Goal: Information Seeking & Learning: Learn about a topic

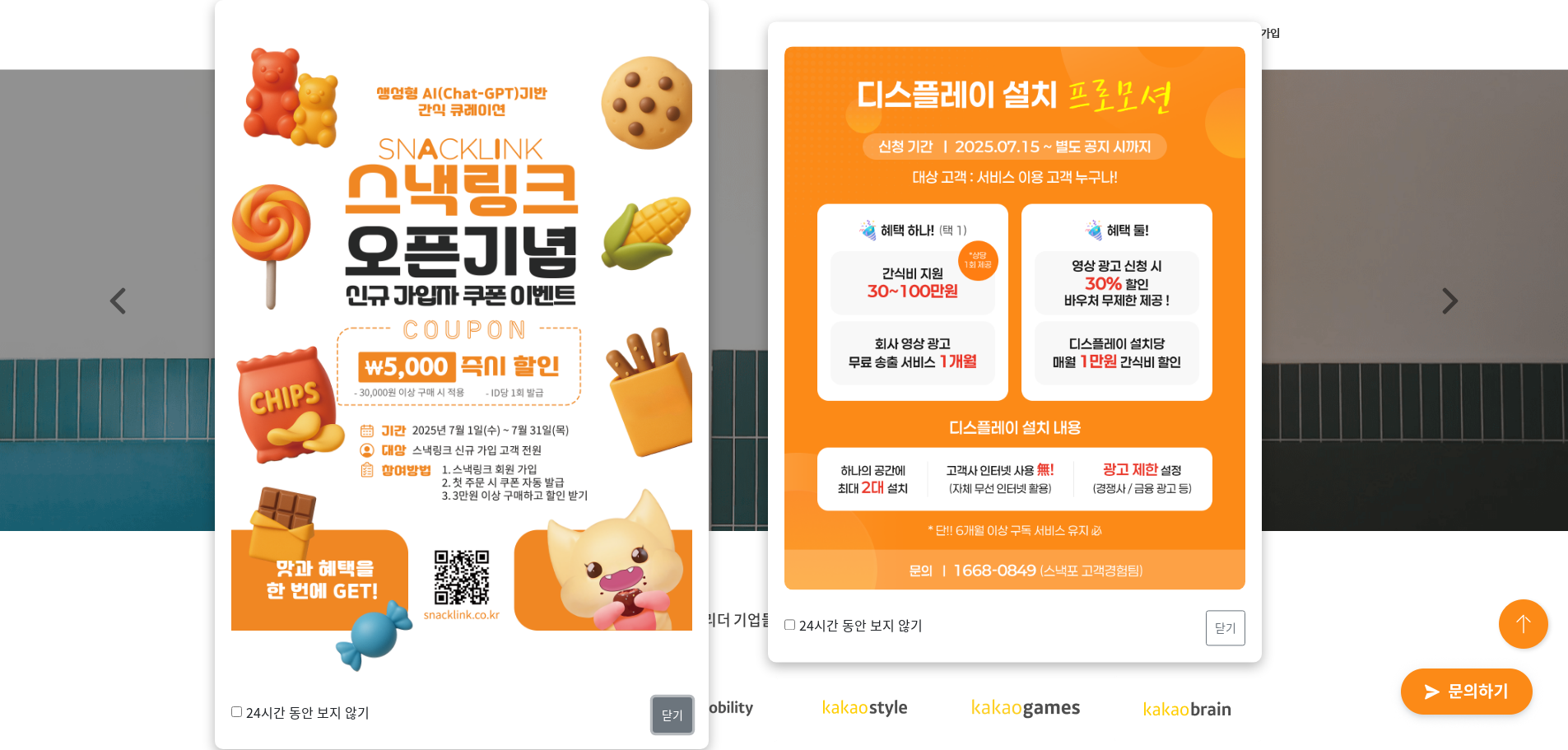
click at [666, 724] on button "닫기" at bounding box center [672, 714] width 40 height 36
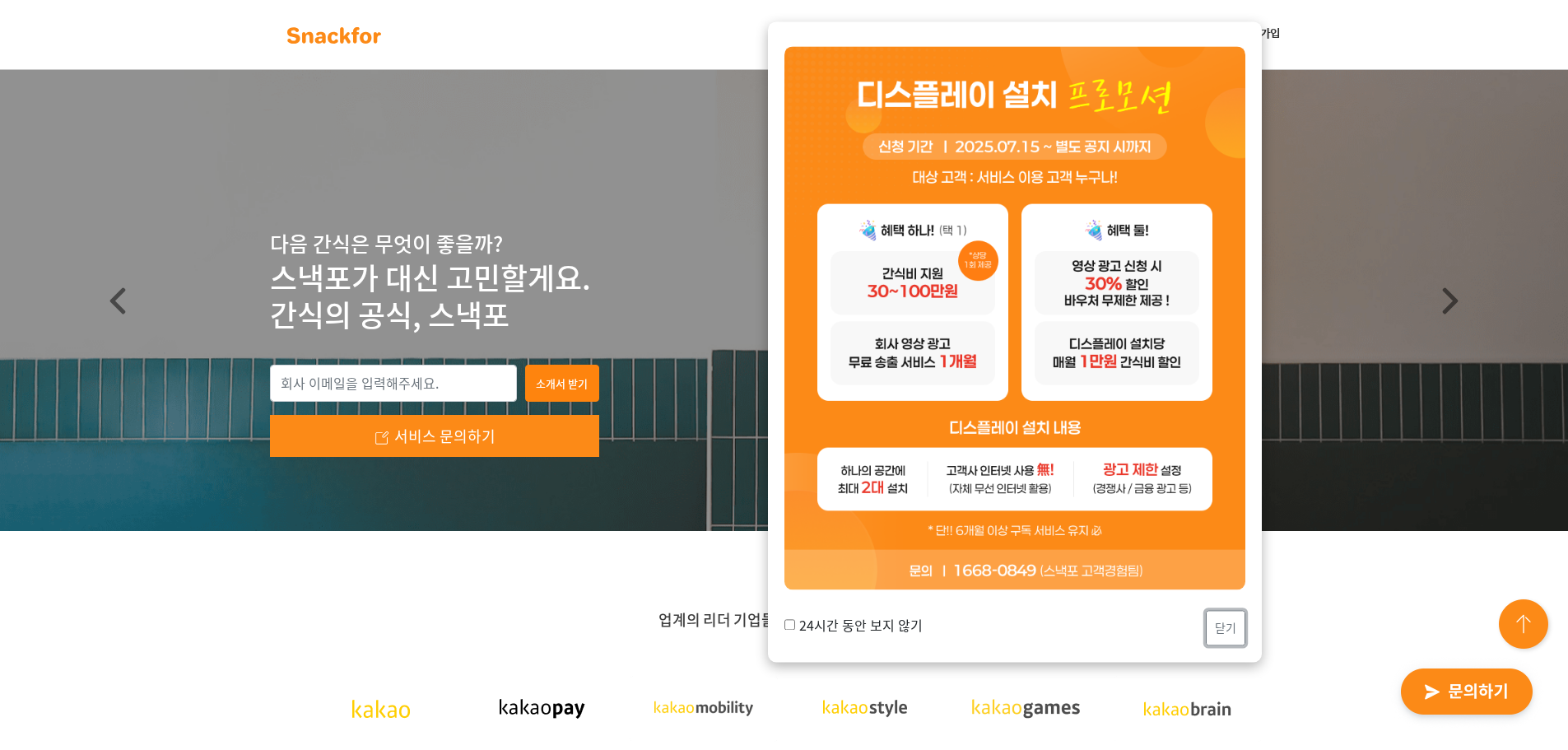
click at [1231, 632] on button "닫기" at bounding box center [1225, 628] width 40 height 36
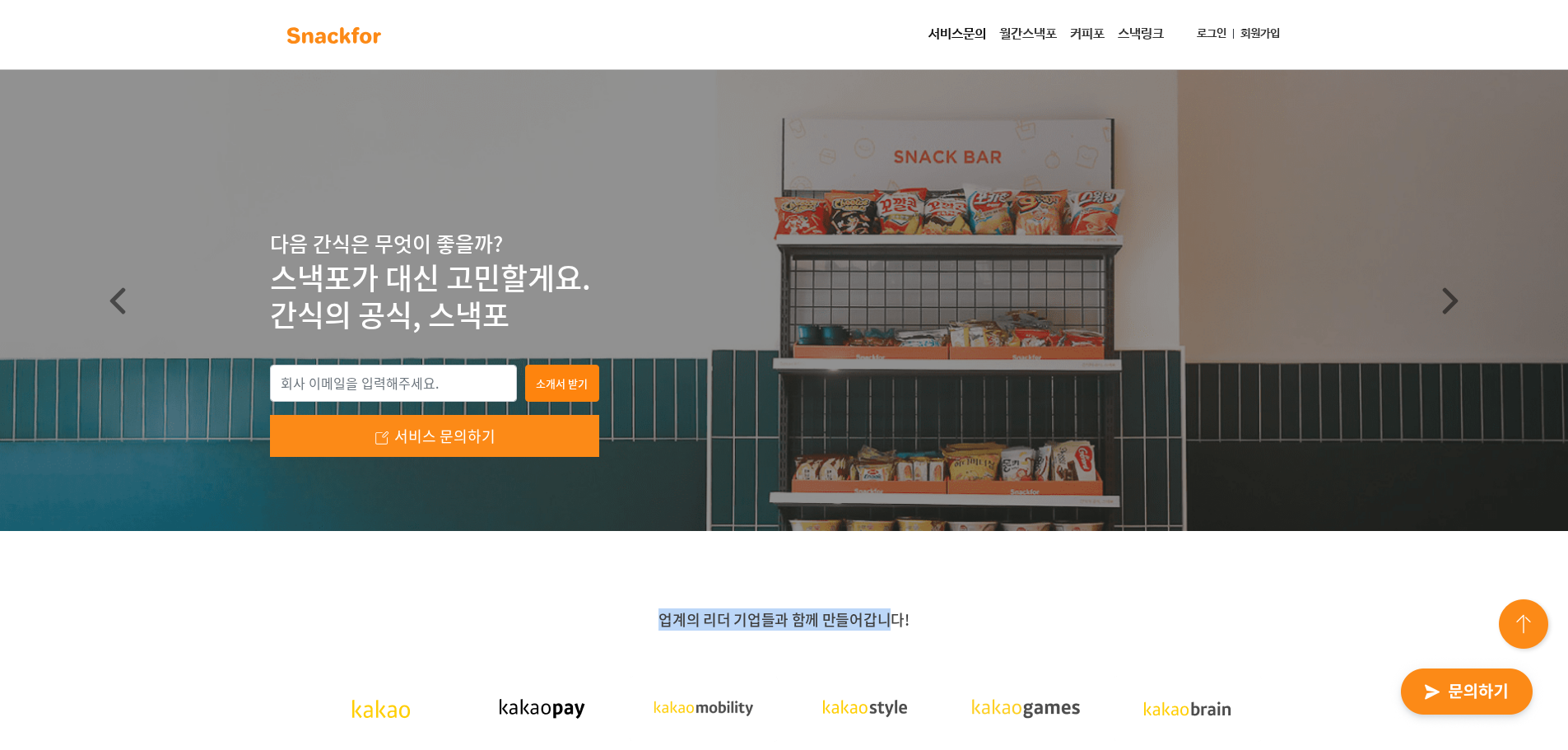
drag, startPoint x: 708, startPoint y: 594, endPoint x: 924, endPoint y: 612, distance: 216.7
click at [924, 612] on p "업계의 리더 기업들과 함께 만들어갑니다!" at bounding box center [784, 619] width 1029 height 19
click at [1039, 29] on link "월간스낵포" at bounding box center [1028, 34] width 71 height 33
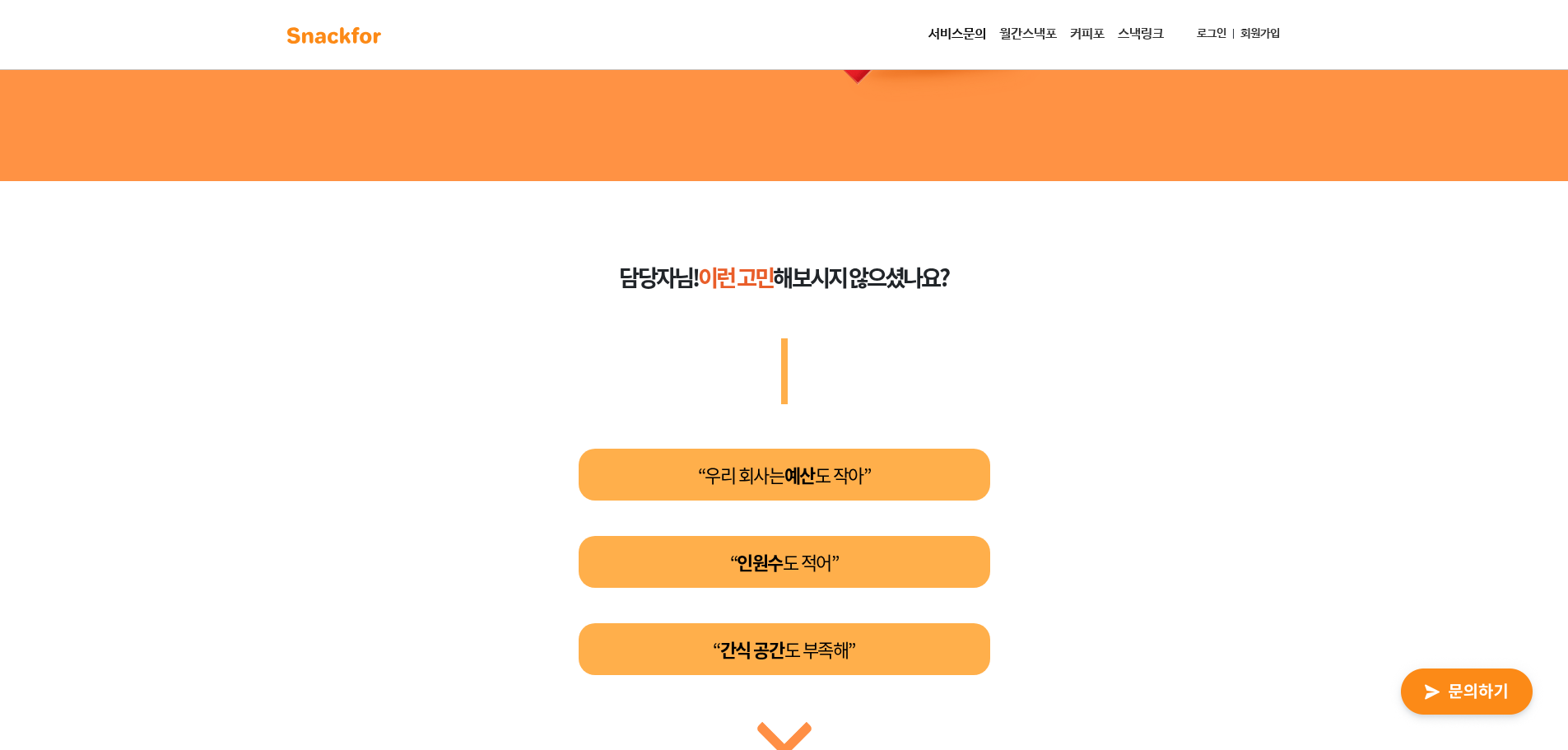
scroll to position [329, 0]
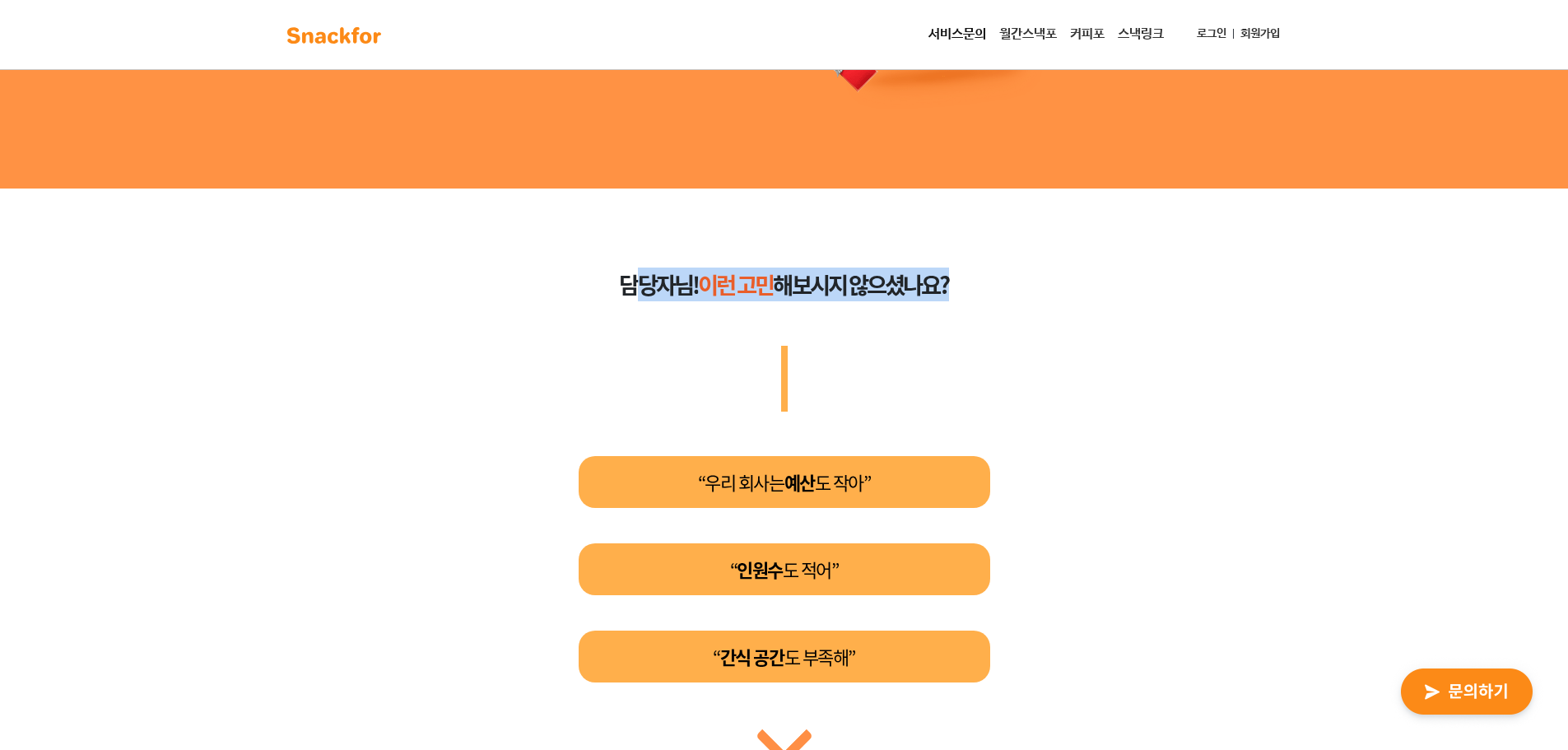
drag, startPoint x: 735, startPoint y: 321, endPoint x: 994, endPoint y: 359, distance: 261.8
click at [997, 378] on div "담당자님! 이런 고민 해보시지 않으셨나요? “우리 회사는 예산 도 작아” “ 인원수 도 적어” “ 간식 공간 도 부족해” 그런 간식 고민에 도…" at bounding box center [784, 577] width 765 height 776
click at [939, 304] on div "담당자님! 이런 고민 해보시지 않으셨나요? “우리 회사는 예산 도 작아” “ 인원수 도 적어” “ 간식 공간 도 부족해” 그런 간식 고민에 도…" at bounding box center [784, 577] width 765 height 776
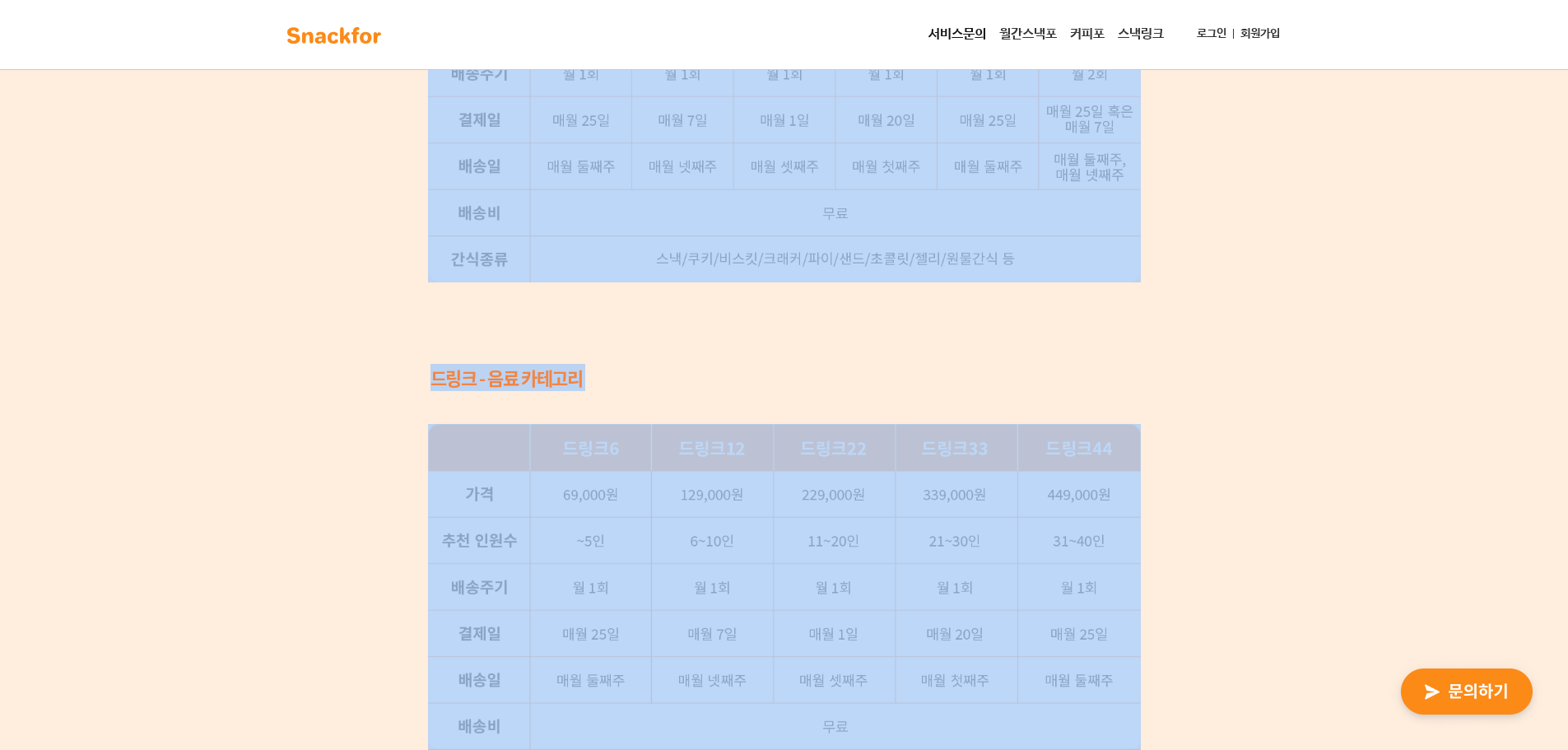
drag, startPoint x: 617, startPoint y: 278, endPoint x: 1173, endPoint y: 632, distance: 659.1
click at [1173, 632] on div "매월 간식을 정기배송해주는 월간스낵포 월간스낵포는 매달 간식이 바뀌어요 아마 매달 배송일이 기다려질 거에요 상세플랜 살펴보기 주문하러 가기 담…" at bounding box center [784, 633] width 1568 height 5053
click at [1173, 632] on div "간단한 플랜 선택으로 새로 런칭한 ‘월간스낵포 스타터팩’ 을 만나보세요 69,000 원부터 559,000 원까지, 6가지 중 우리 회사에 맞는…" at bounding box center [784, 149] width 1568 height 1497
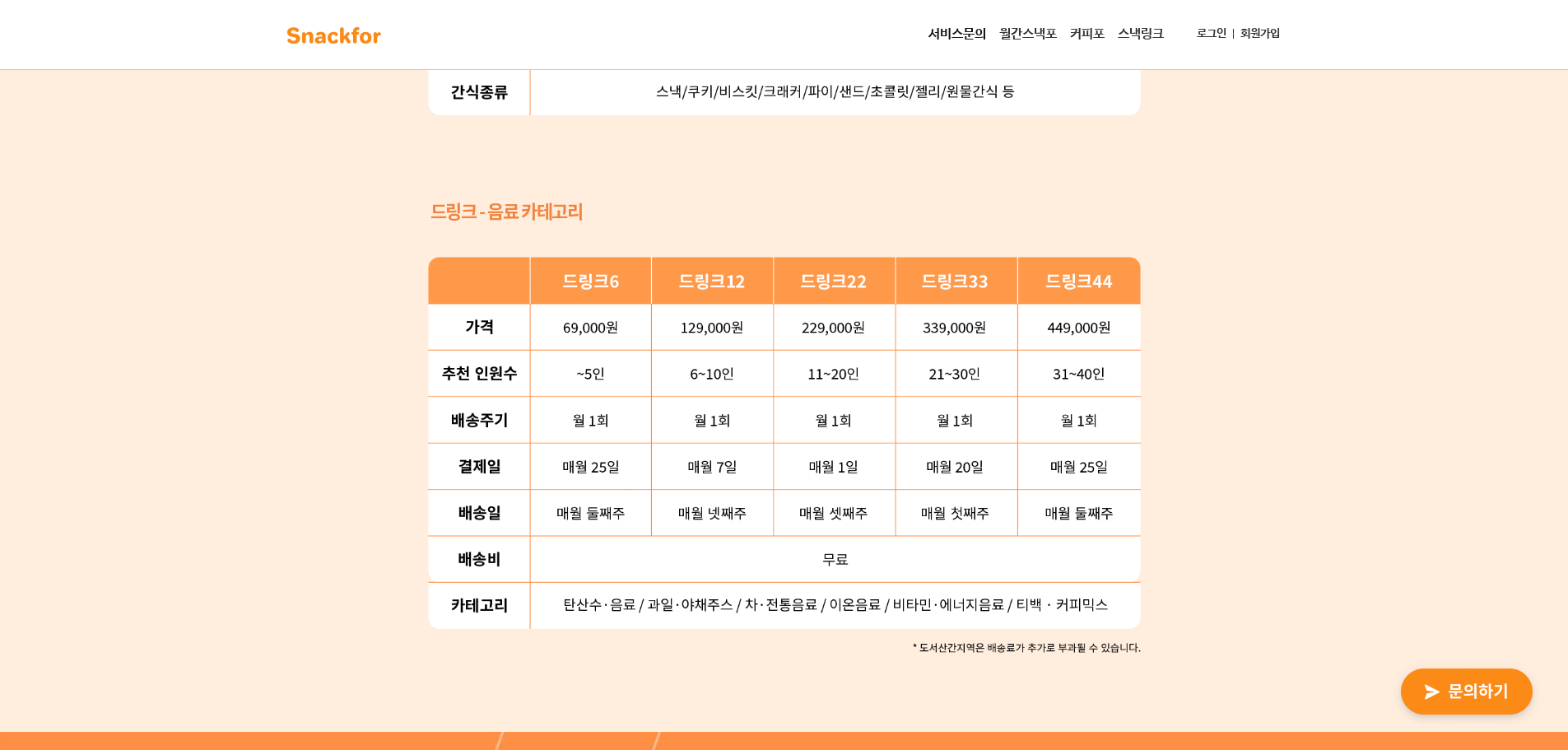
scroll to position [2140, 0]
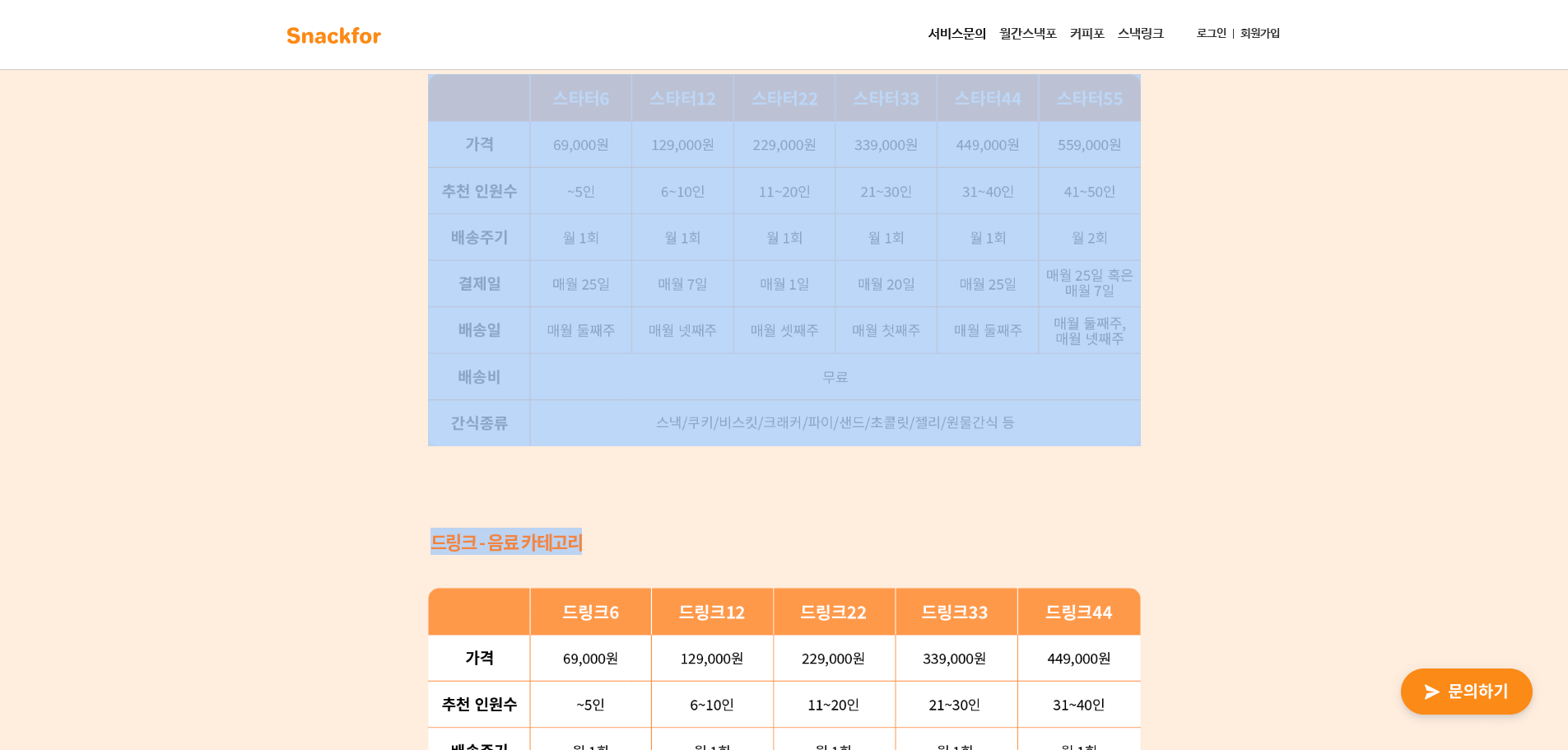
drag, startPoint x: 1081, startPoint y: 554, endPoint x: 283, endPoint y: 417, distance: 809.7
click at [283, 417] on div "간단한 플랜 선택으로 새로 런칭한 ‘월간스낵포 스타터팩’ 을 만나보세요 69,000 원부터 559,000 원까지, 6가지 중 우리 회사에 맞는…" at bounding box center [784, 313] width 1568 height 1497
click at [666, 564] on div "드링크 - 음료 카테고리" at bounding box center [784, 756] width 713 height 456
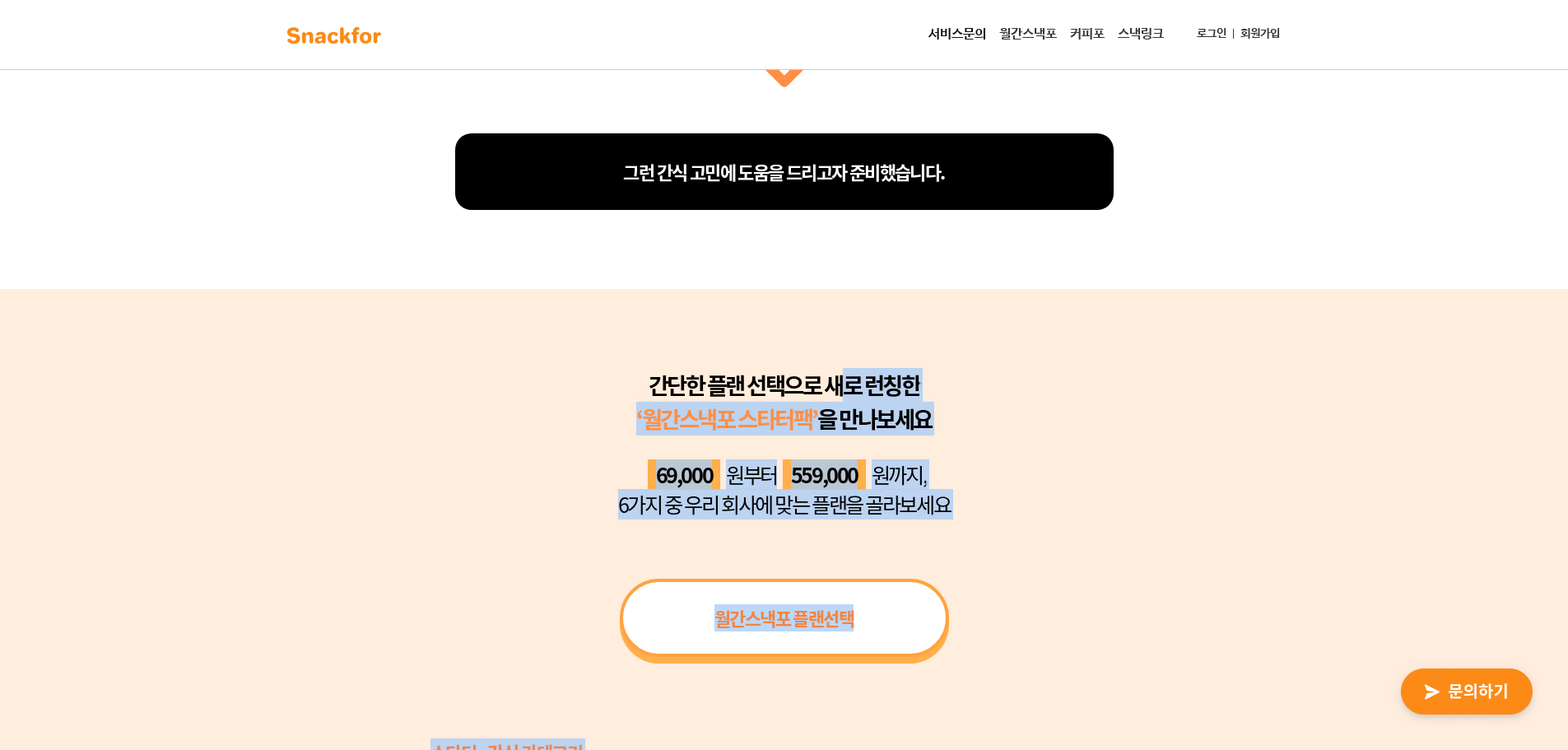
scroll to position [988, 0]
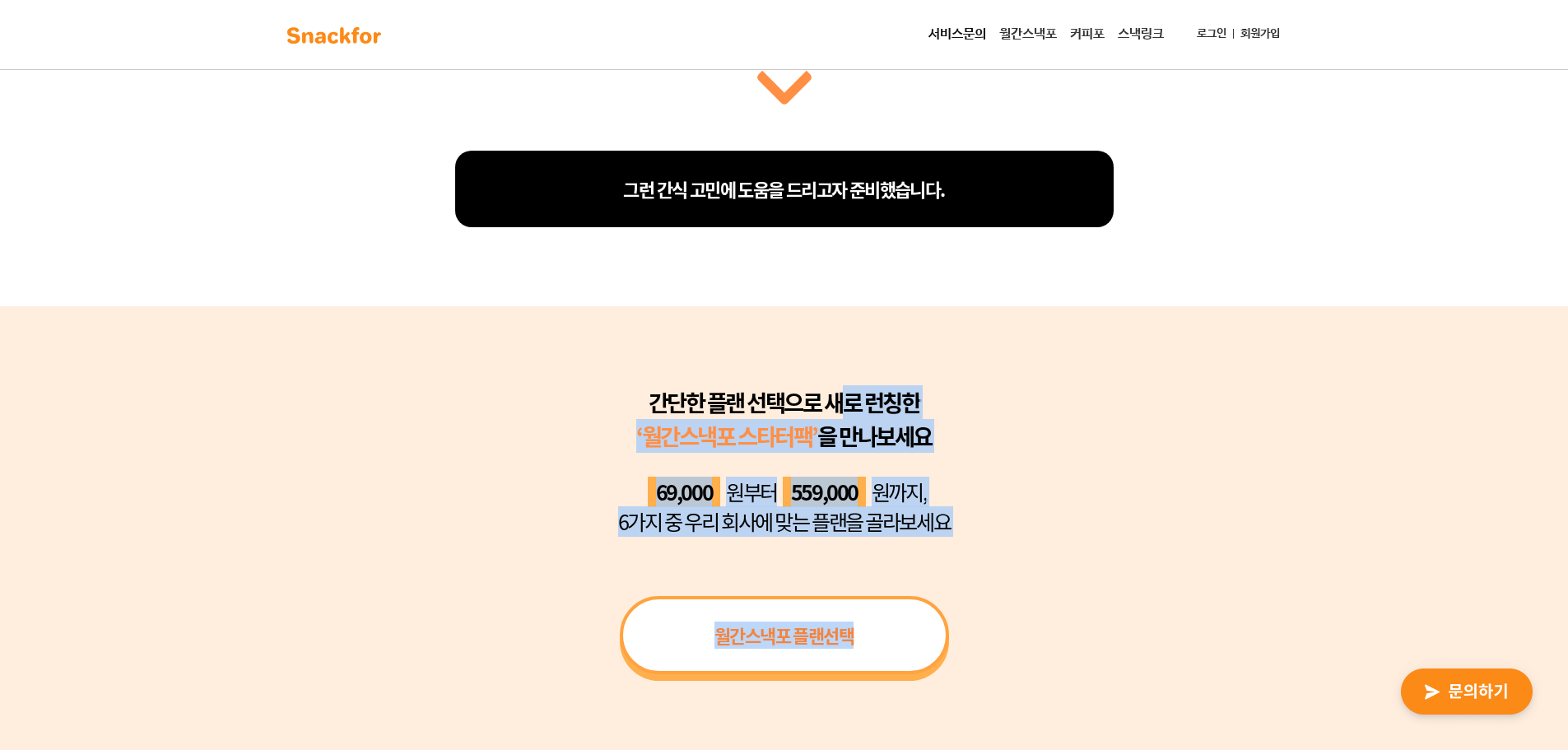
drag, startPoint x: 585, startPoint y: 541, endPoint x: 320, endPoint y: 355, distance: 323.8
drag, startPoint x: 651, startPoint y: 402, endPoint x: 1040, endPoint y: 545, distance: 414.5
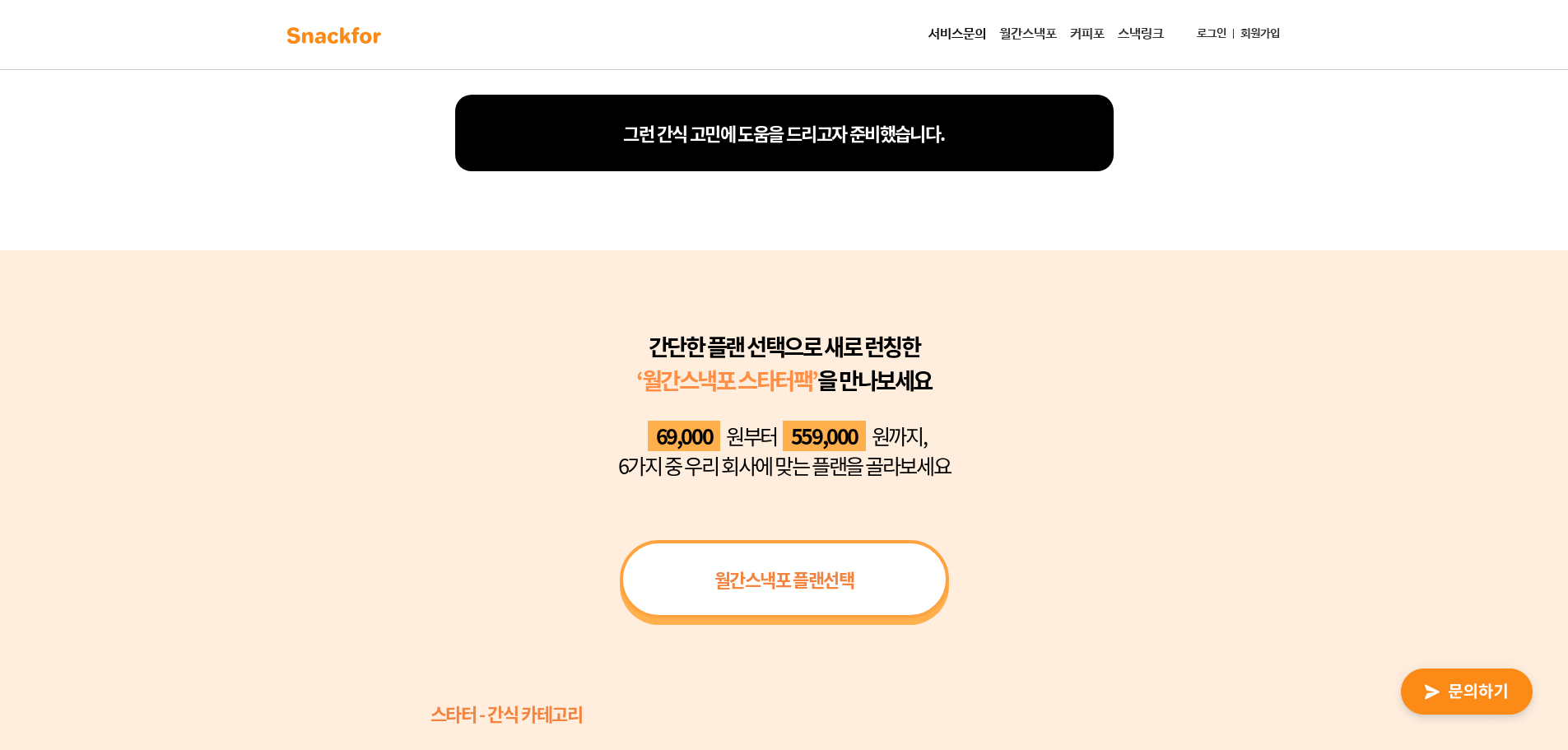
scroll to position [1070, 0]
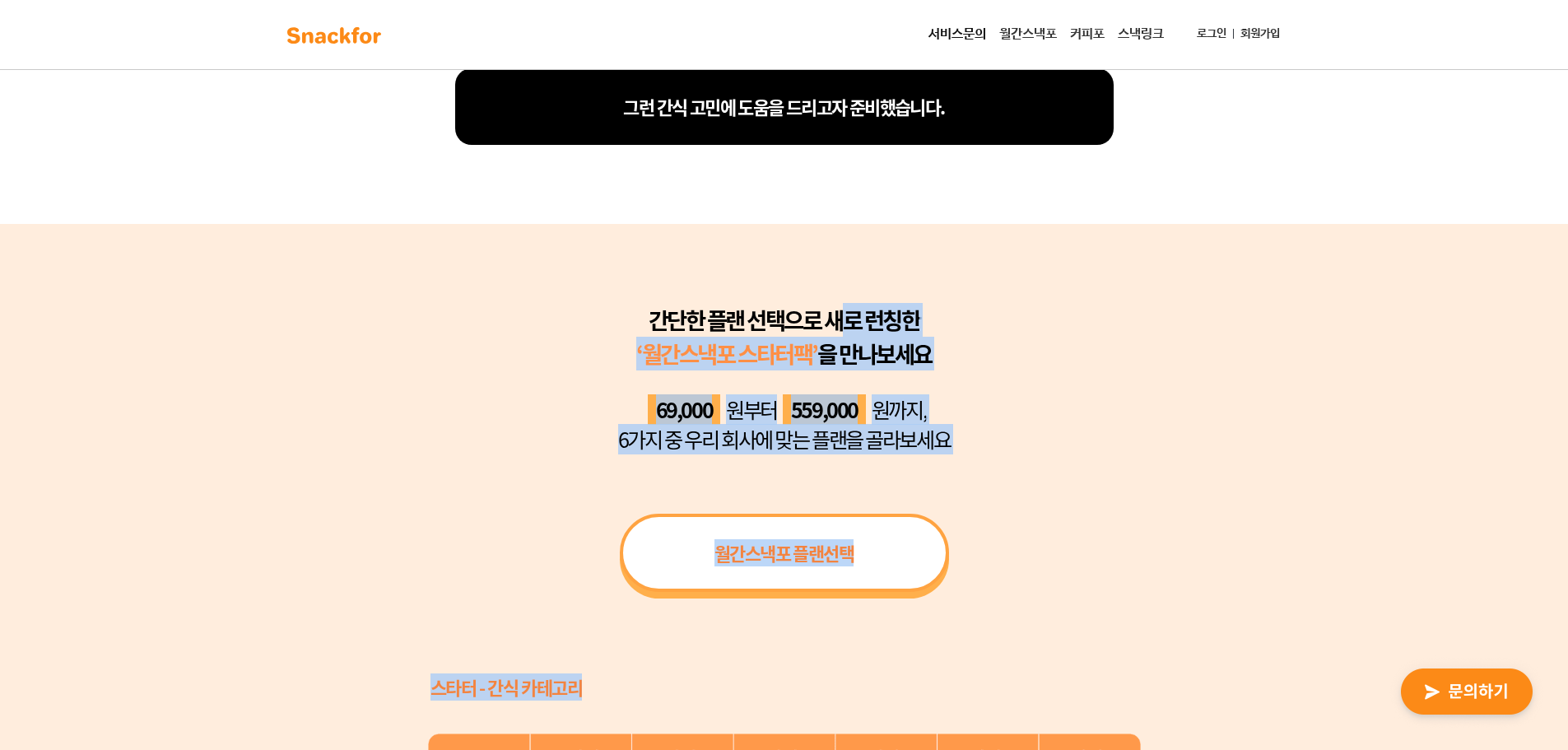
drag, startPoint x: 981, startPoint y: 627, endPoint x: 572, endPoint y: 282, distance: 535.1
drag, startPoint x: 829, startPoint y: 483, endPoint x: 1047, endPoint y: 700, distance: 307.6
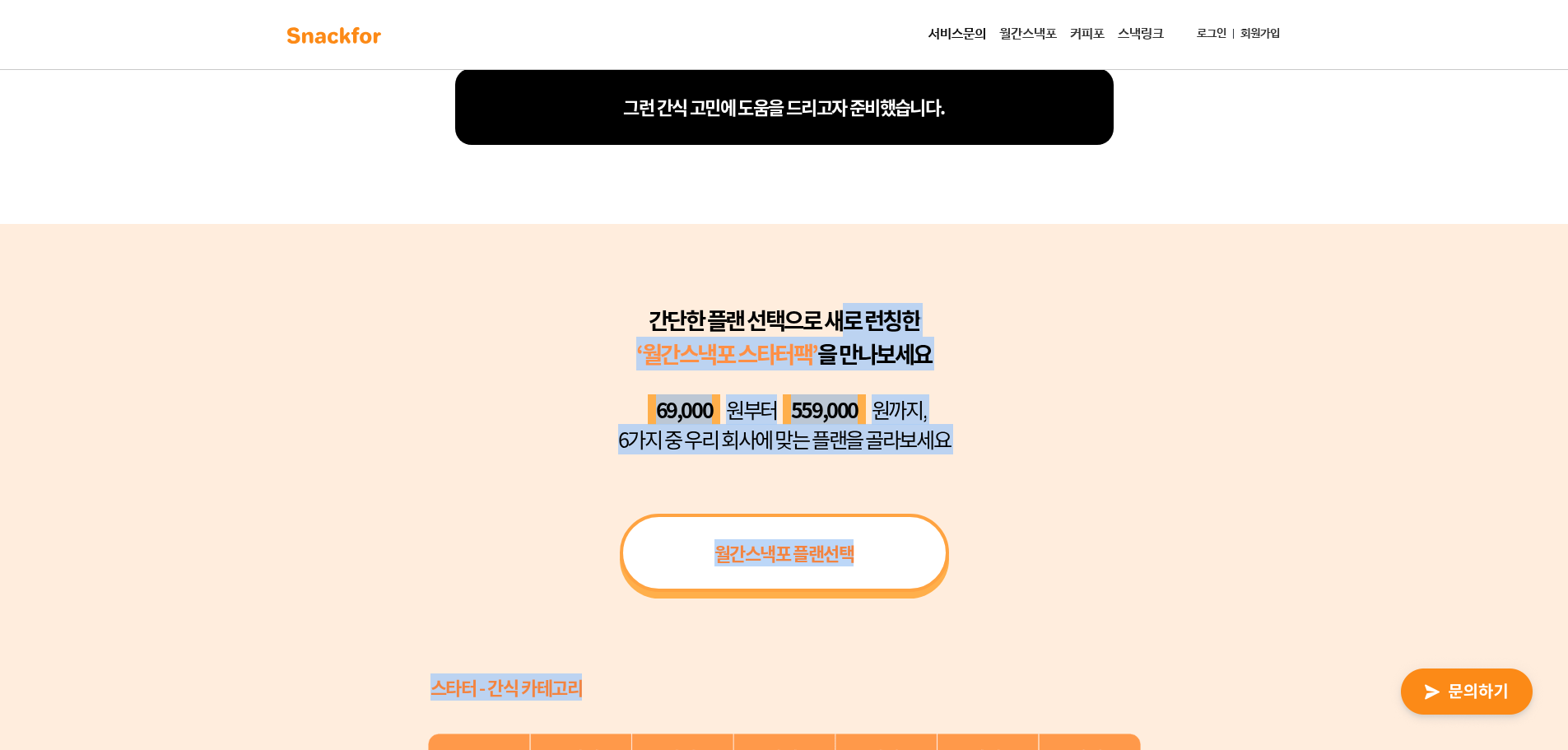
drag, startPoint x: 777, startPoint y: 522, endPoint x: 500, endPoint y: 282, distance: 366.5
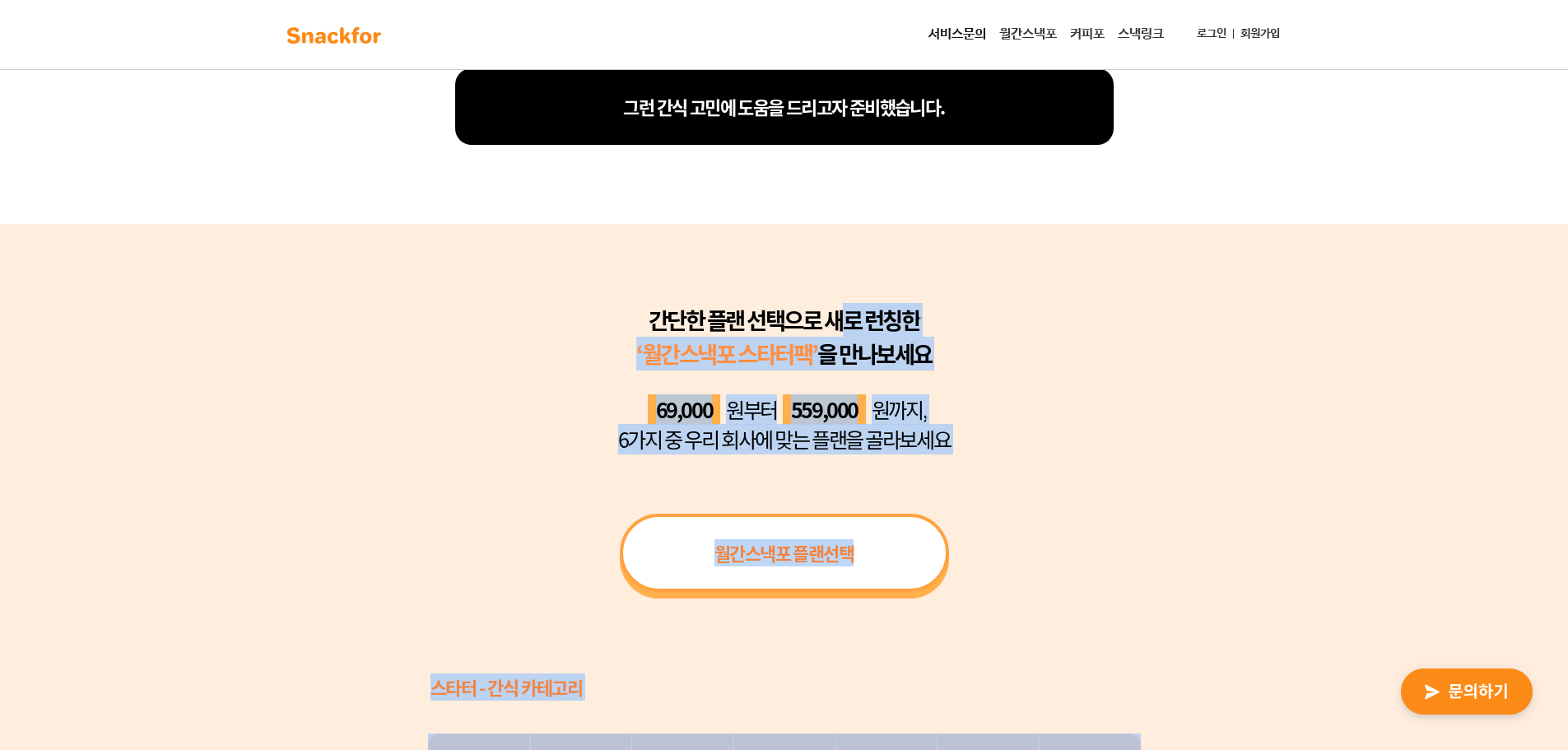
drag, startPoint x: 500, startPoint y: 282, endPoint x: 951, endPoint y: 702, distance: 616.3
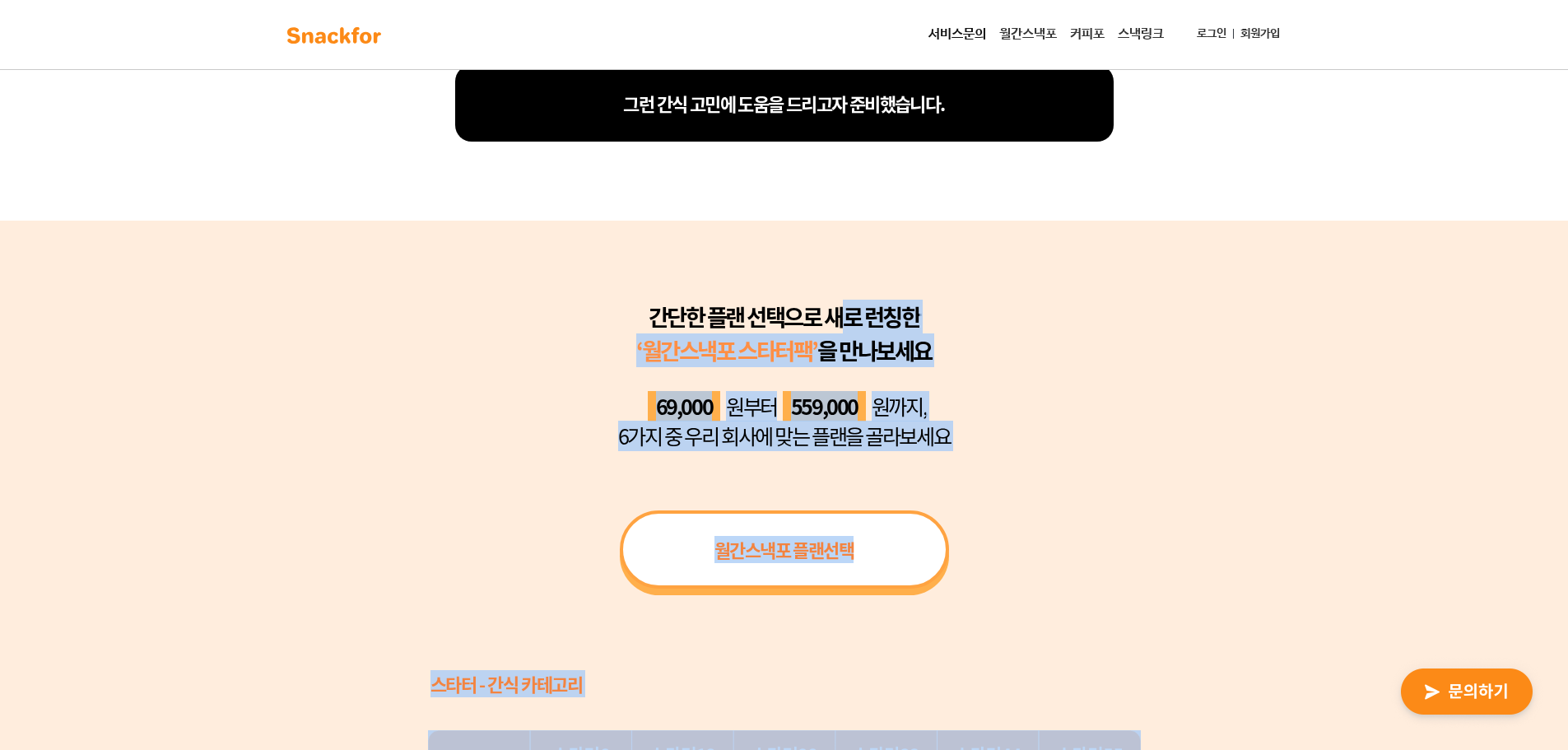
click at [931, 676] on div "스타터 - 간식 카테고리" at bounding box center [732, 683] width 603 height 27
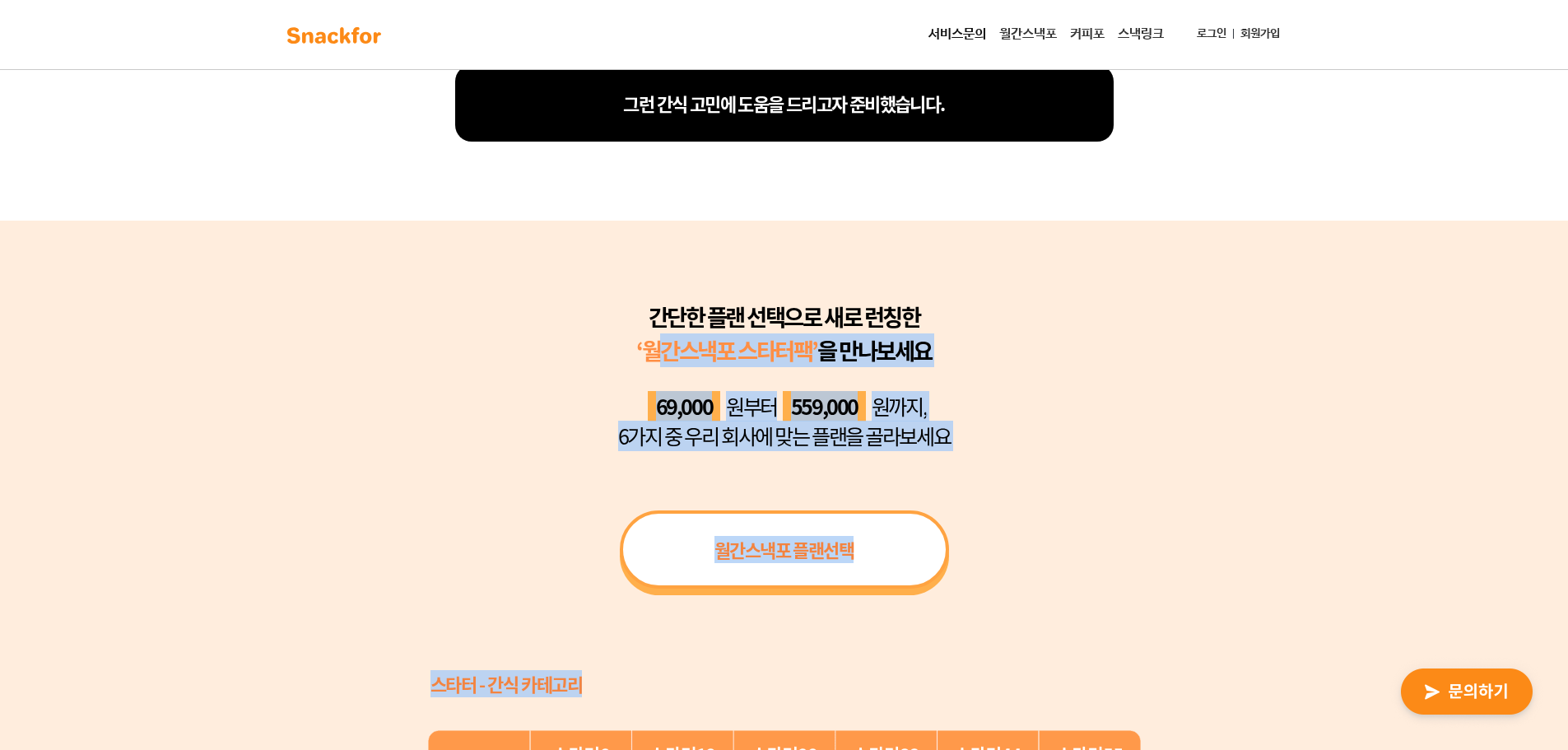
drag, startPoint x: 933, startPoint y: 653, endPoint x: 639, endPoint y: 325, distance: 440.5
drag, startPoint x: 575, startPoint y: 291, endPoint x: 918, endPoint y: 673, distance: 513.4
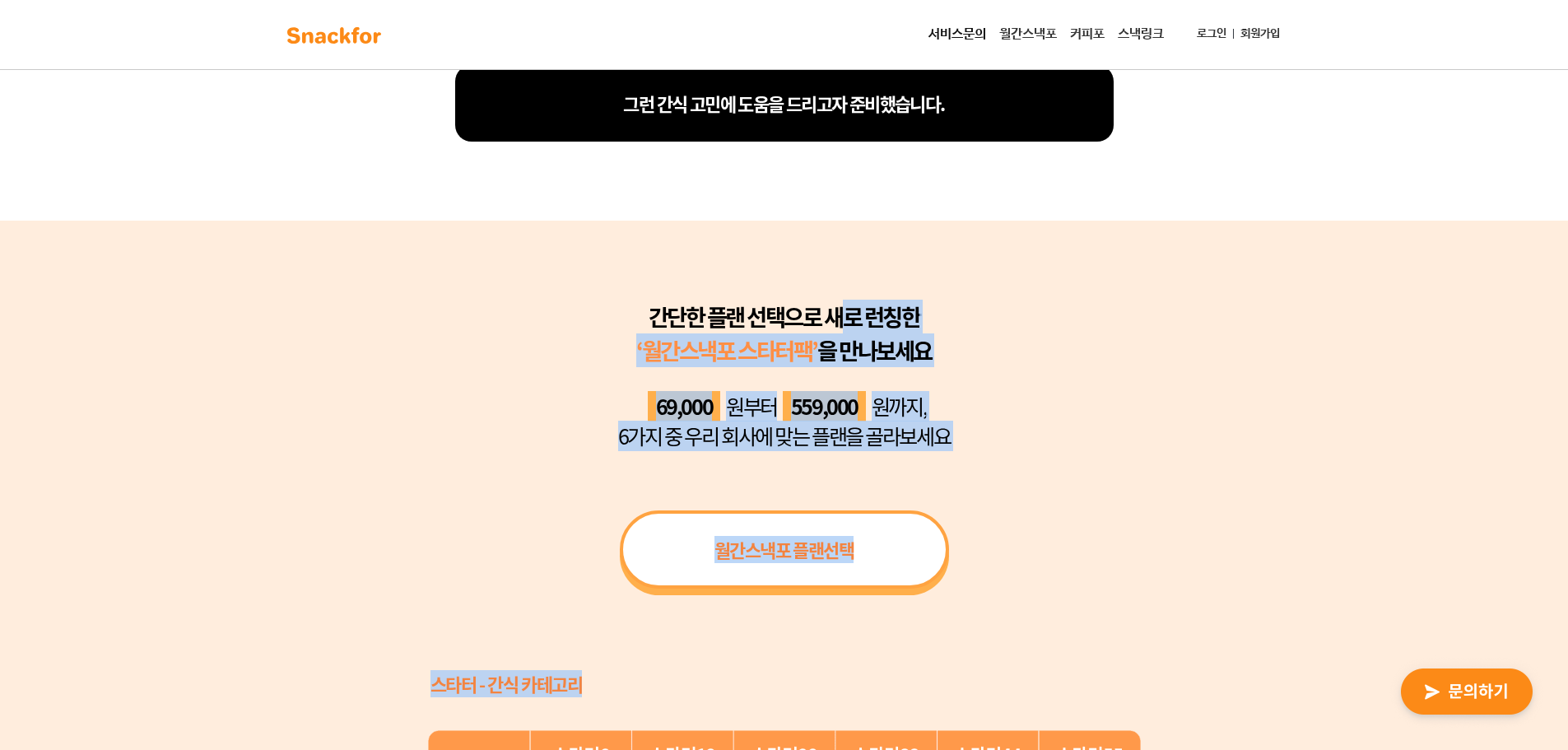
click at [916, 682] on div "스타터 - 간식 카테고리" at bounding box center [732, 683] width 603 height 27
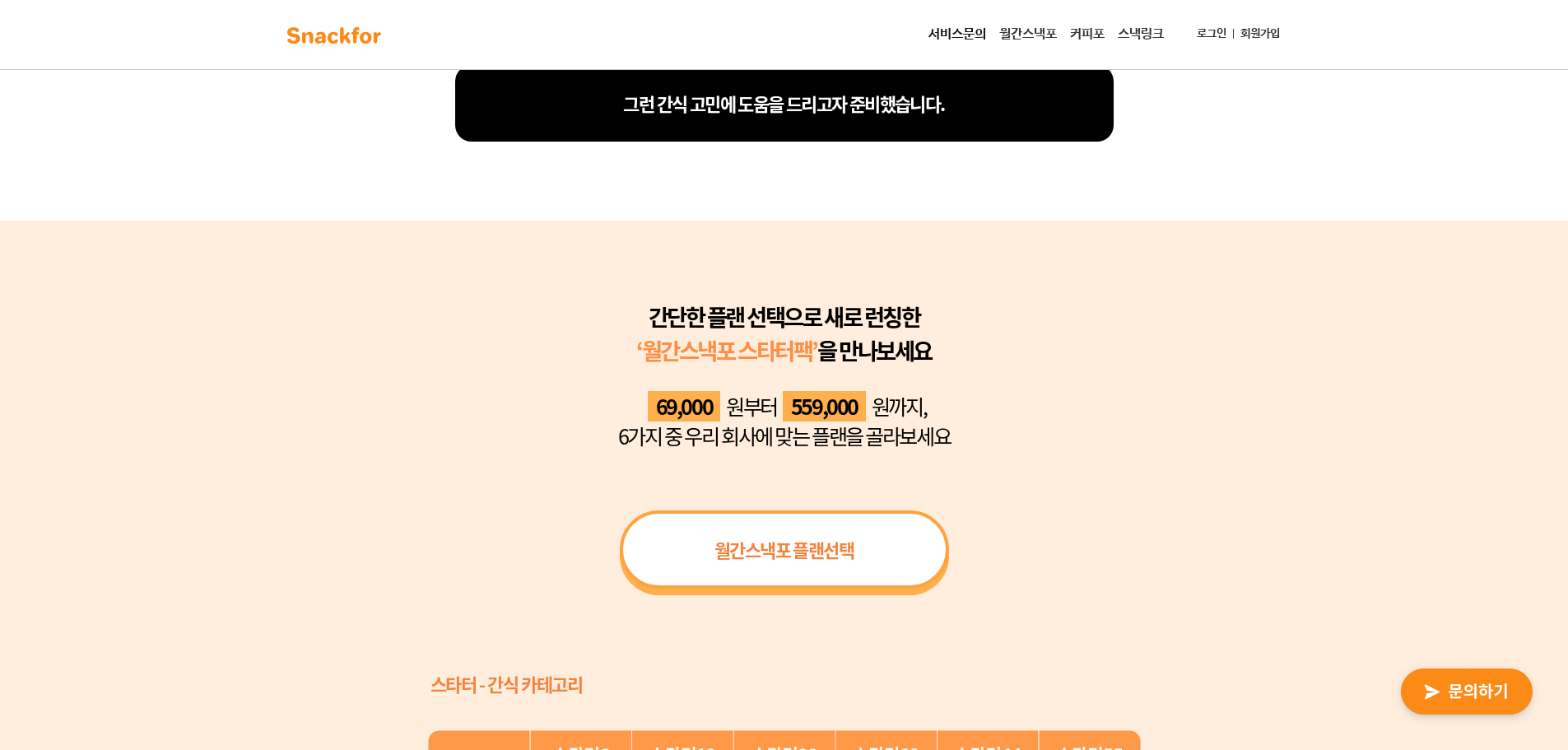
drag, startPoint x: 781, startPoint y: 328, endPoint x: 1121, endPoint y: 452, distance: 361.9
click at [1102, 449] on div "69,000 원부터 559,000 원까지, 6가지 중 우리 회사에 맞는 플랜을 골라보세요" at bounding box center [784, 420] width 713 height 58
drag, startPoint x: 1197, startPoint y: 449, endPoint x: 1222, endPoint y: 451, distance: 25.1
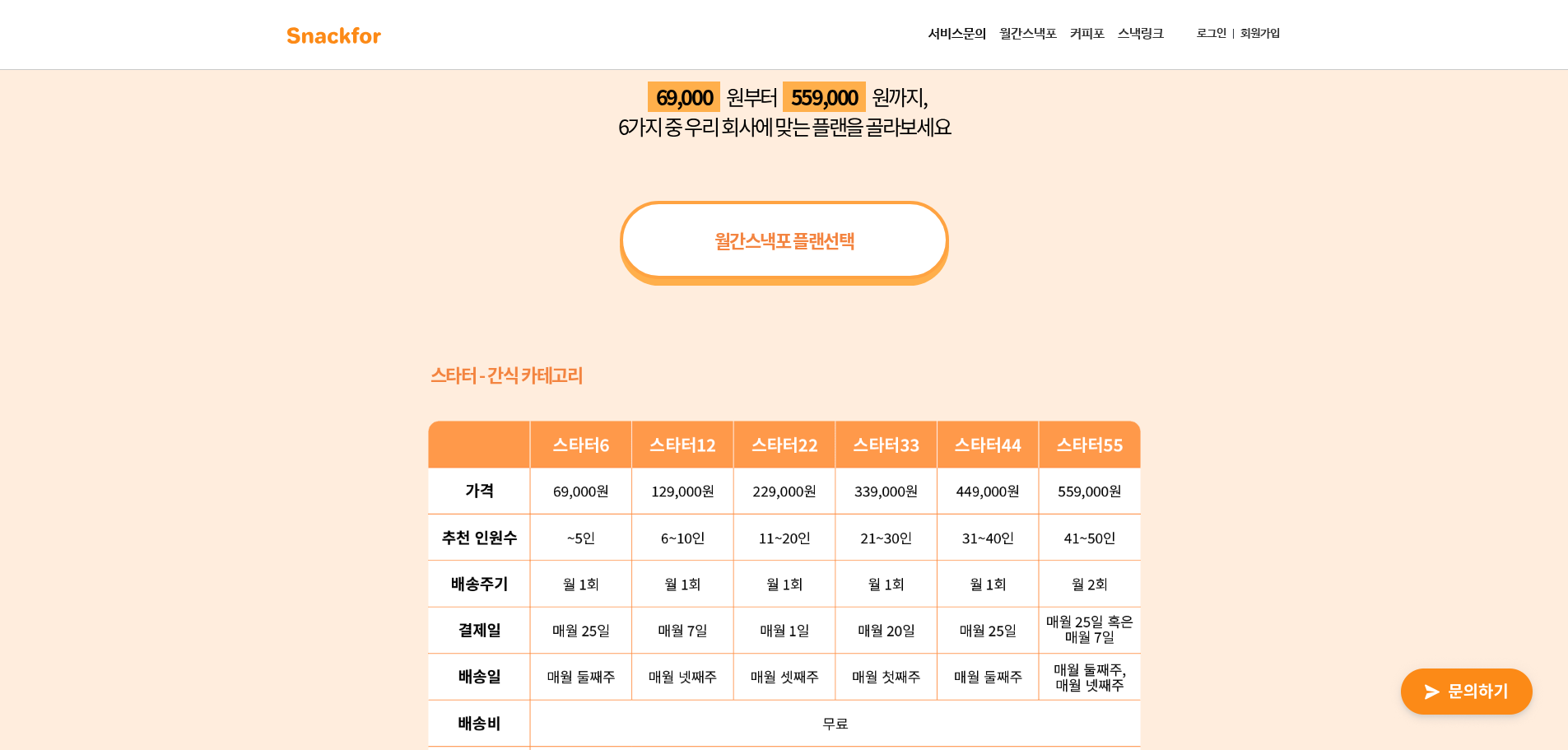
scroll to position [1732, 0]
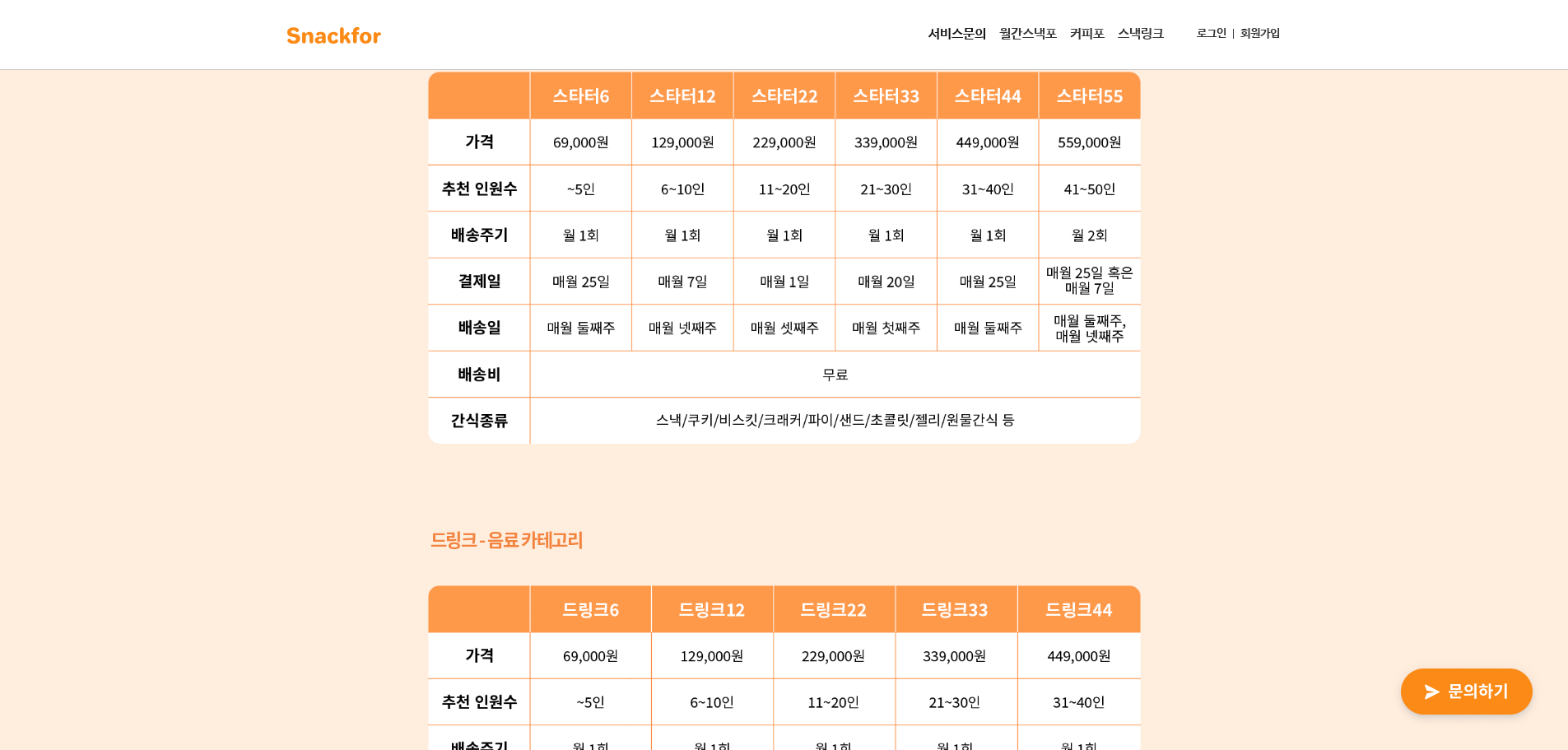
click at [1236, 411] on div "간단한 플랜 선택으로 새로 런칭한 ‘월간스낵포 스타터팩’ 을 만나보세요 69,000 원부터 559,000 원까지, 6가지 중 우리 회사에 맞는…" at bounding box center [784, 310] width 1568 height 1497
click at [1197, 420] on div "간단한 플랜 선택으로 새로 런칭한 ‘월간스낵포 스타터팩’ 을 만나보세요 69,000 원부터 559,000 원까지, 6가지 중 우리 회사에 맞는…" at bounding box center [784, 310] width 1568 height 1497
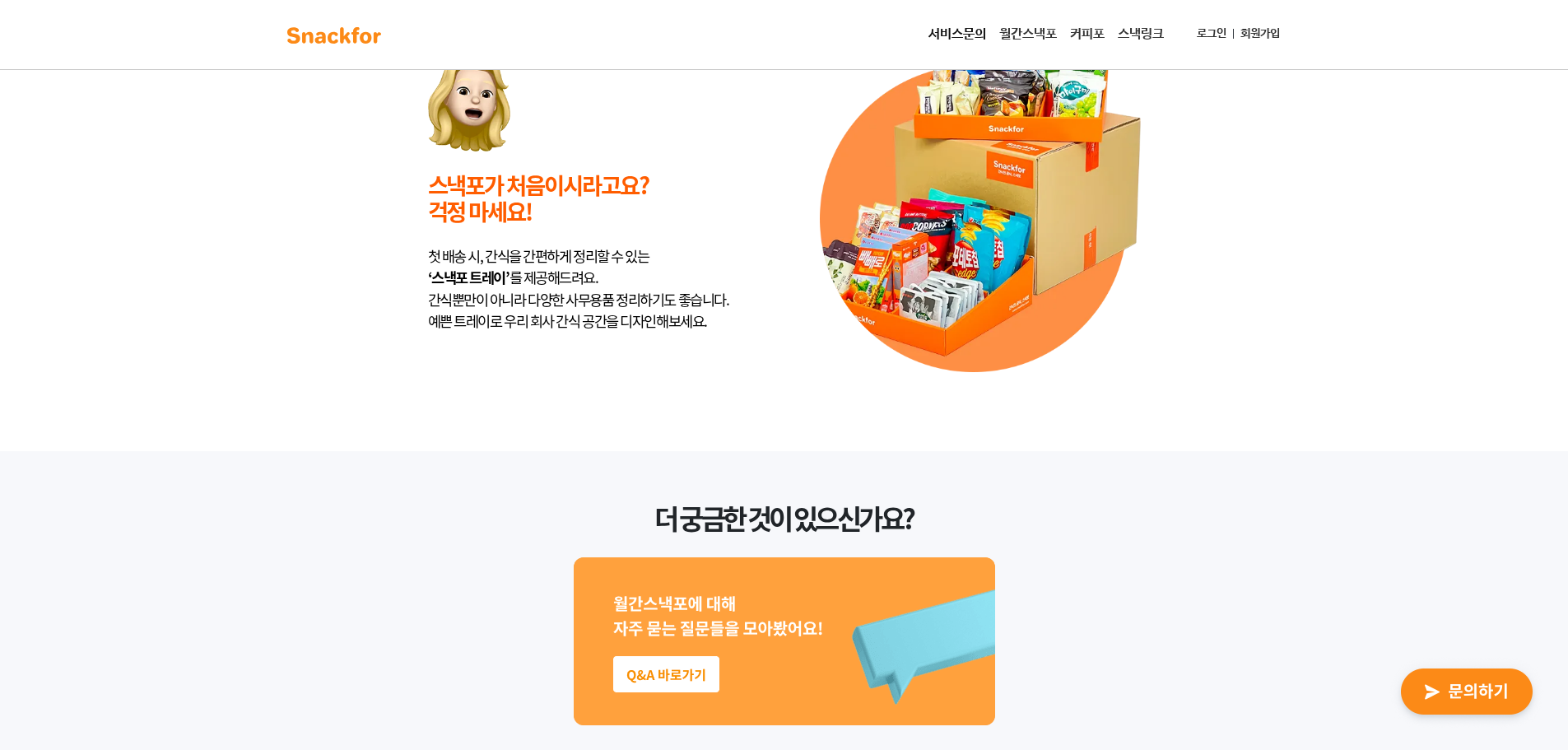
scroll to position [4303, 0]
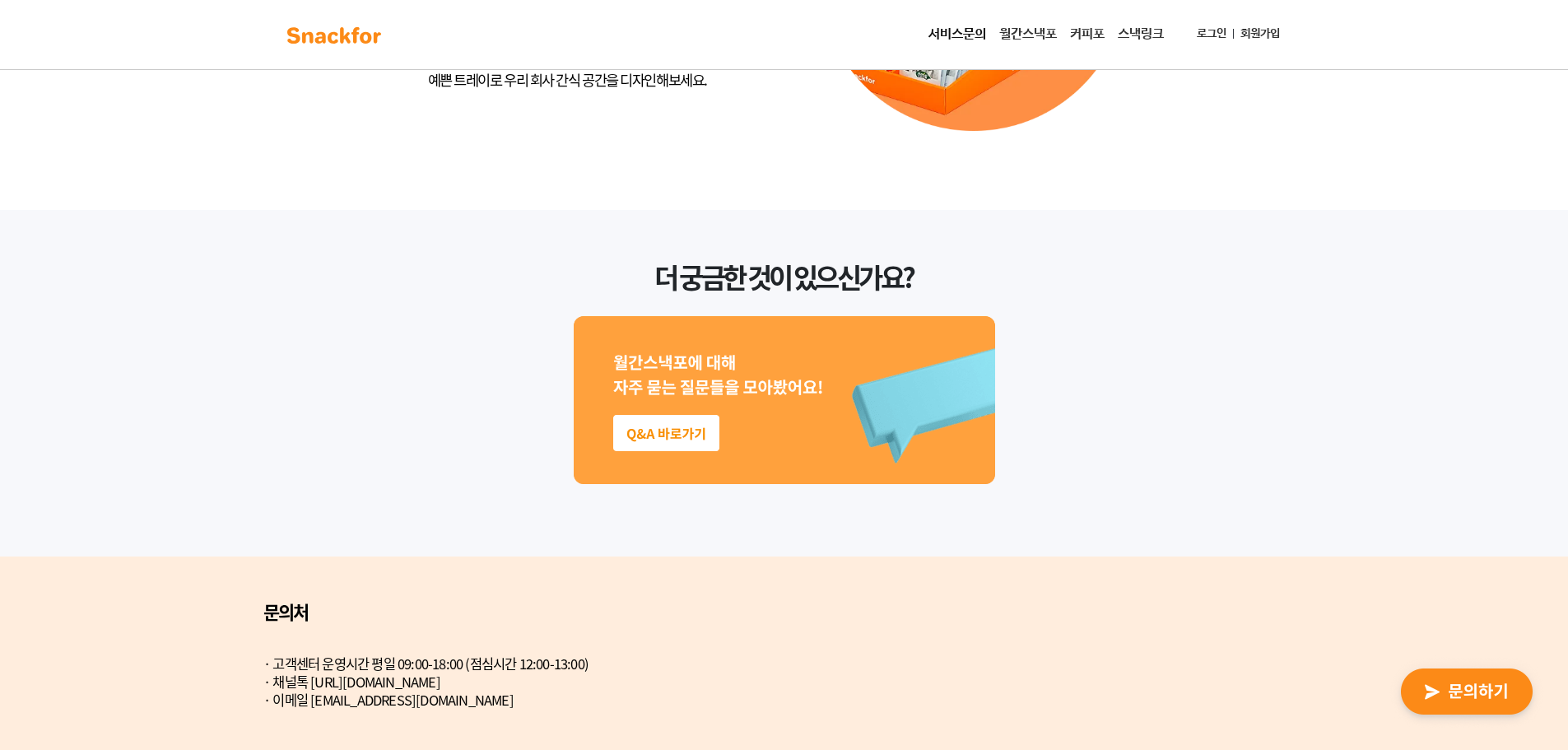
click at [1558, 649] on div "문의처 · 고객센터 운영시간 평일 09:00-18:00 (점심시간 12:00-13:00) · 채널톡 https://snackfor.channe…" at bounding box center [784, 653] width 1568 height 194
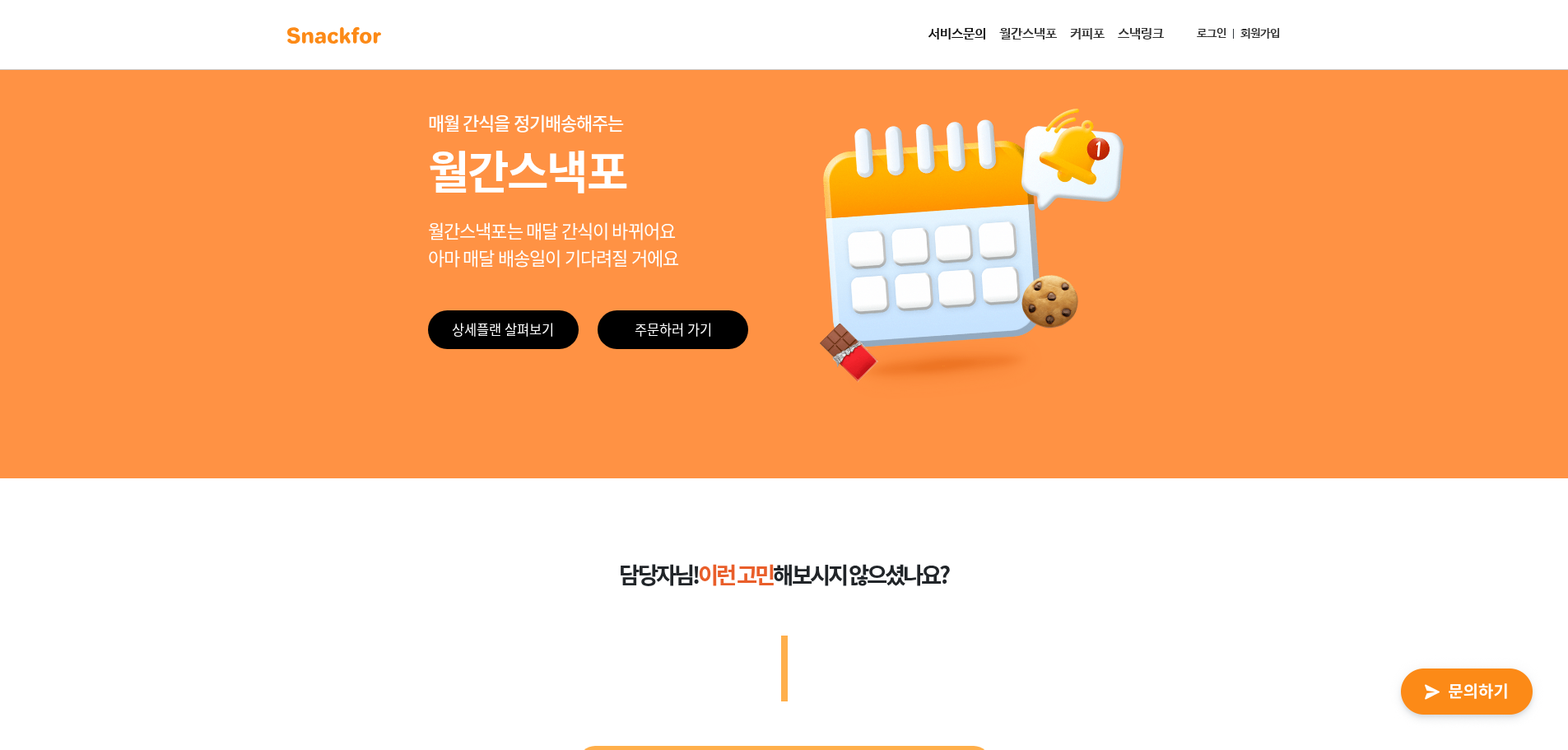
scroll to position [0, 0]
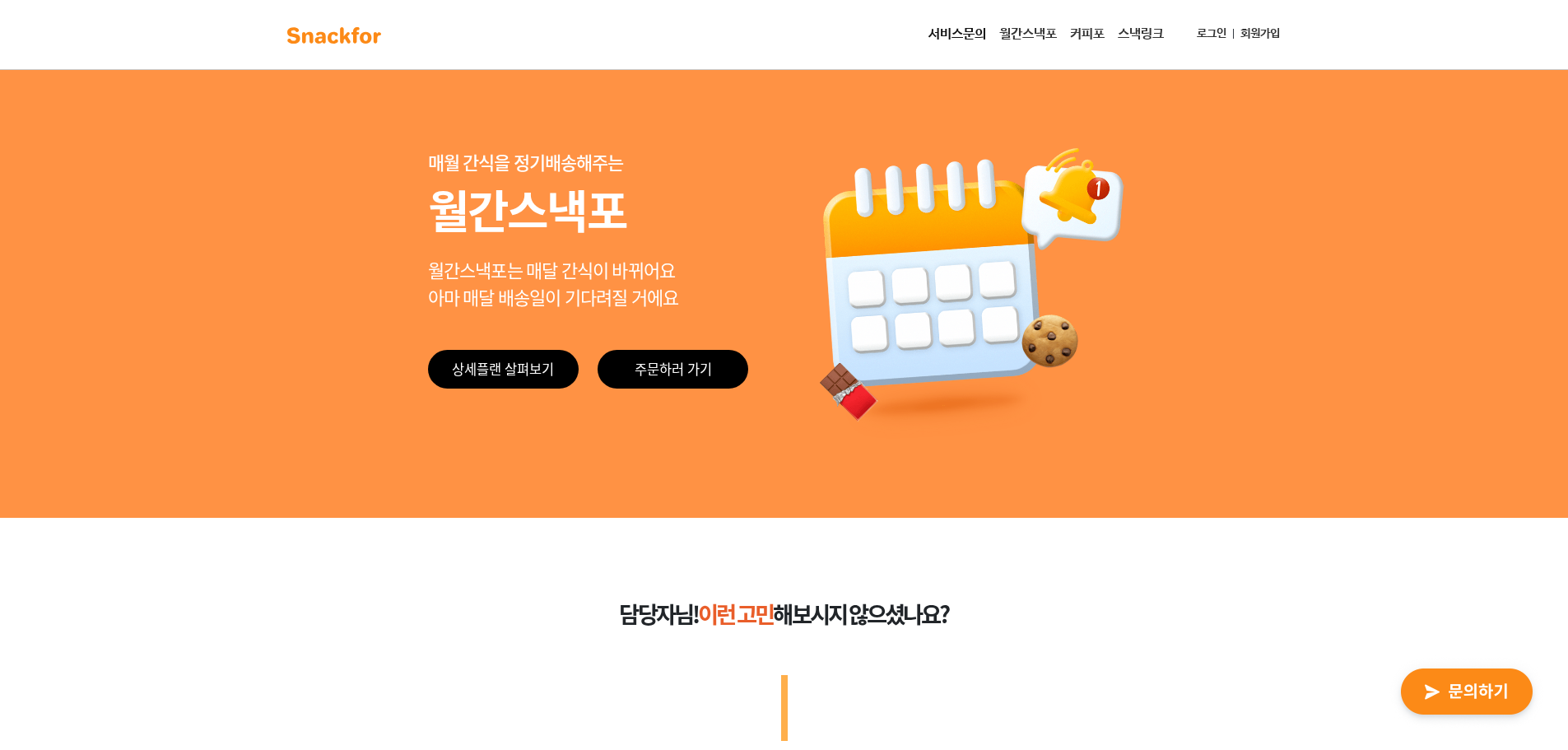
click at [324, 43] on img at bounding box center [334, 35] width 104 height 26
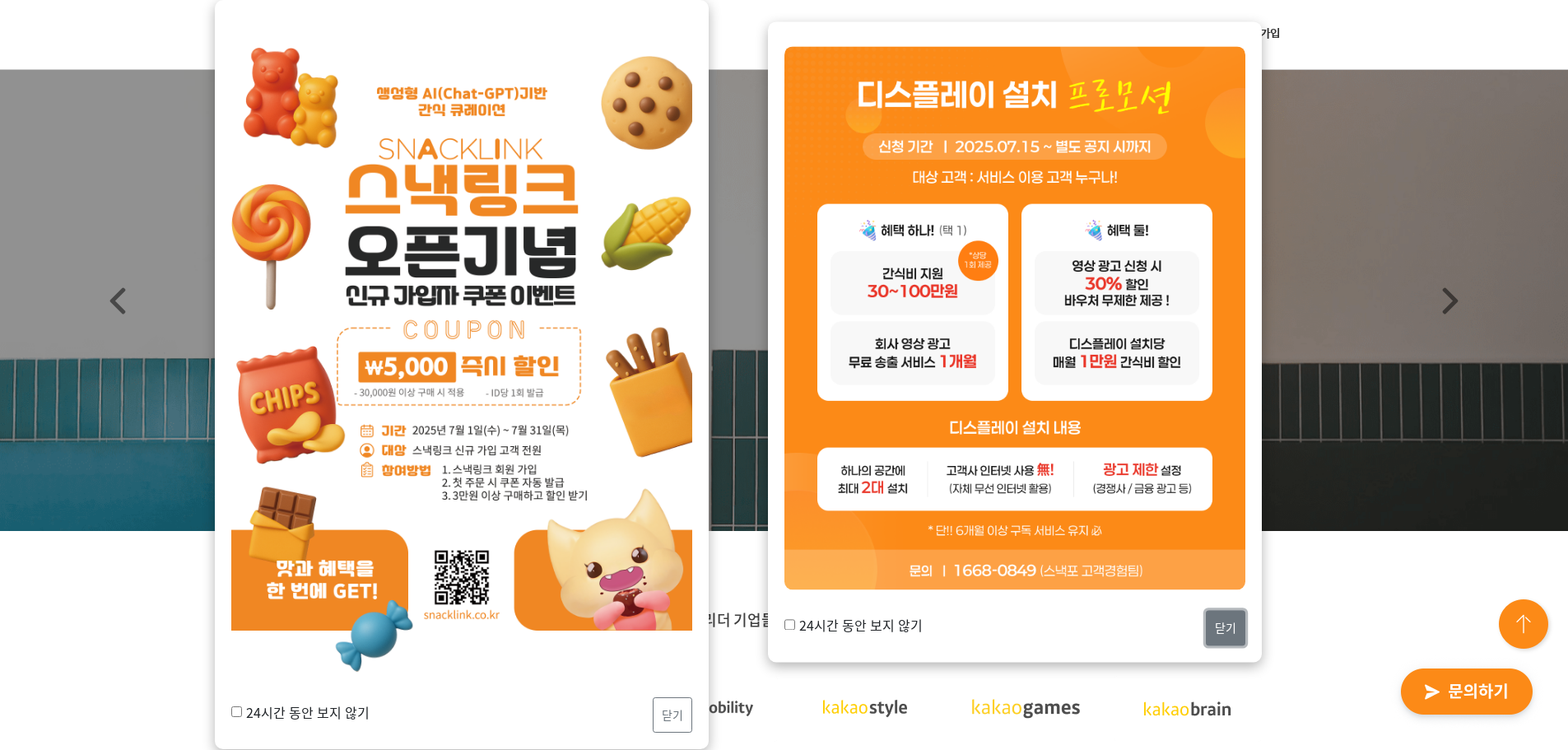
click at [1232, 622] on button "닫기" at bounding box center [1225, 628] width 40 height 36
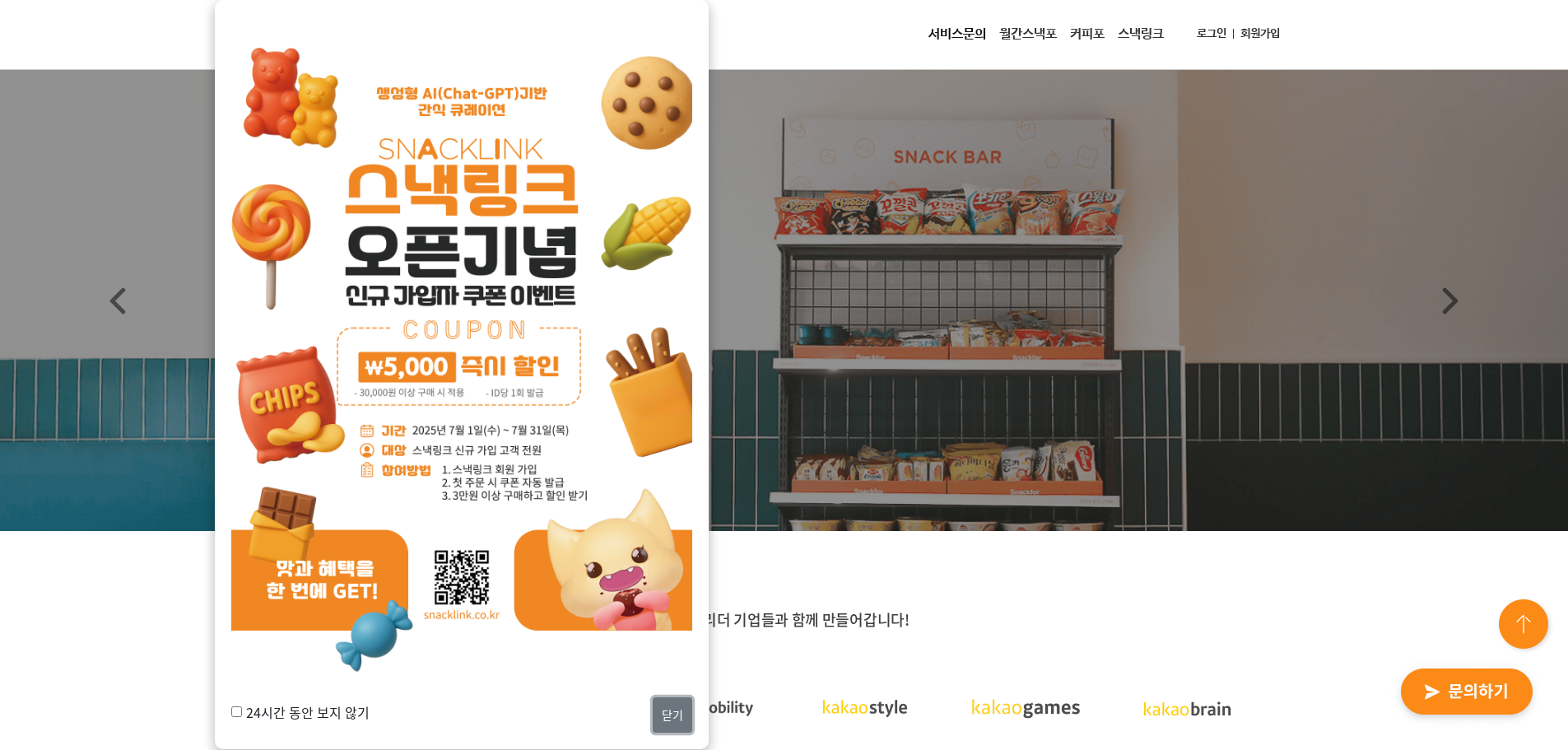
click at [688, 720] on button "닫기" at bounding box center [672, 714] width 40 height 36
